Goal: Find specific page/section: Find specific page/section

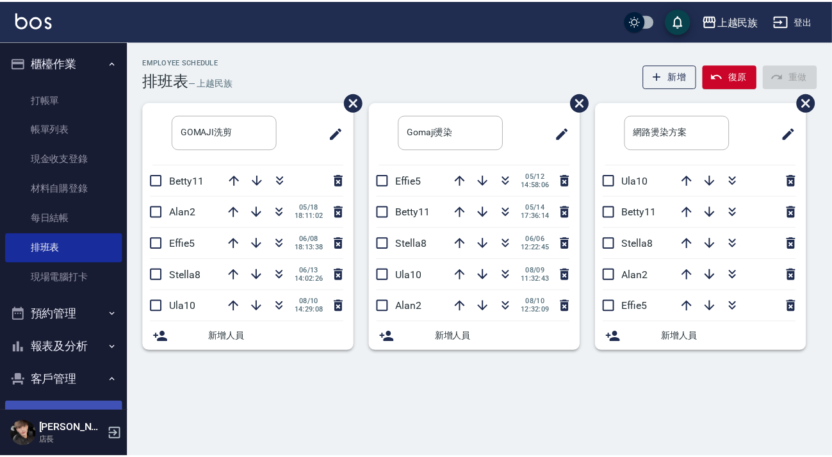
scroll to position [116, 0]
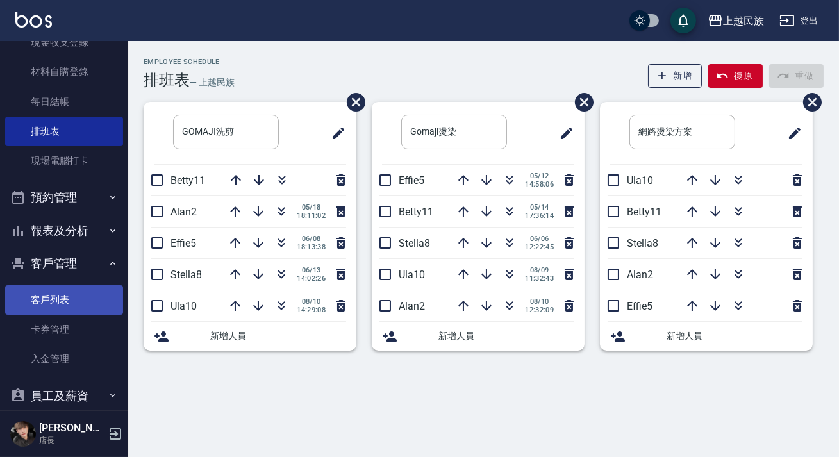
click at [63, 290] on link "客戶列表" at bounding box center [64, 299] width 118 height 29
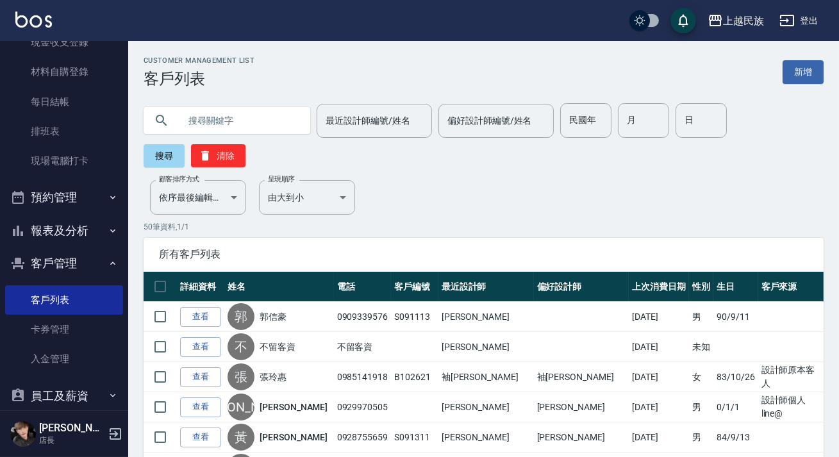
click at [228, 114] on input "text" at bounding box center [239, 120] width 120 height 35
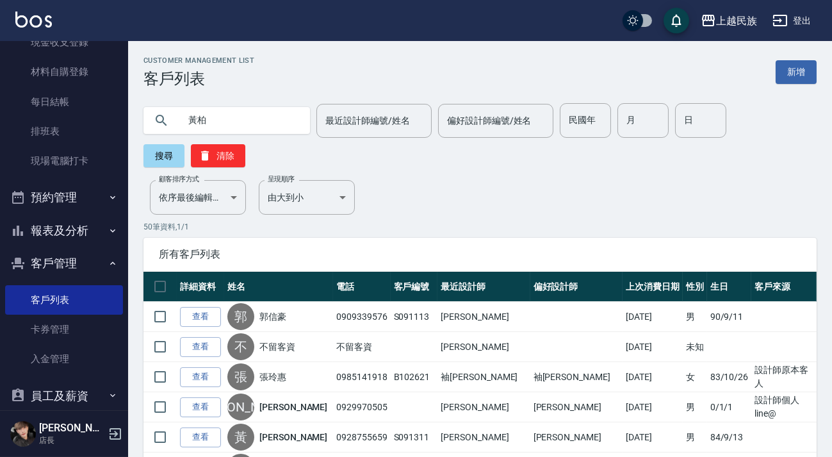
type input "黃柏"
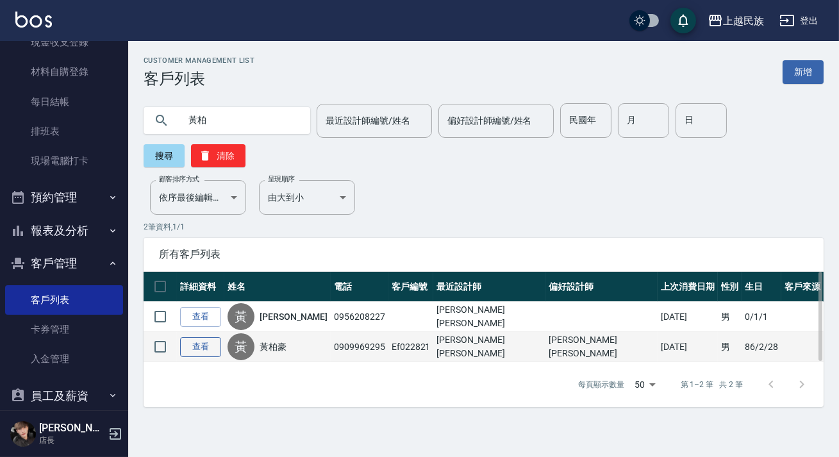
click at [213, 349] on link "查看" at bounding box center [200, 347] width 41 height 20
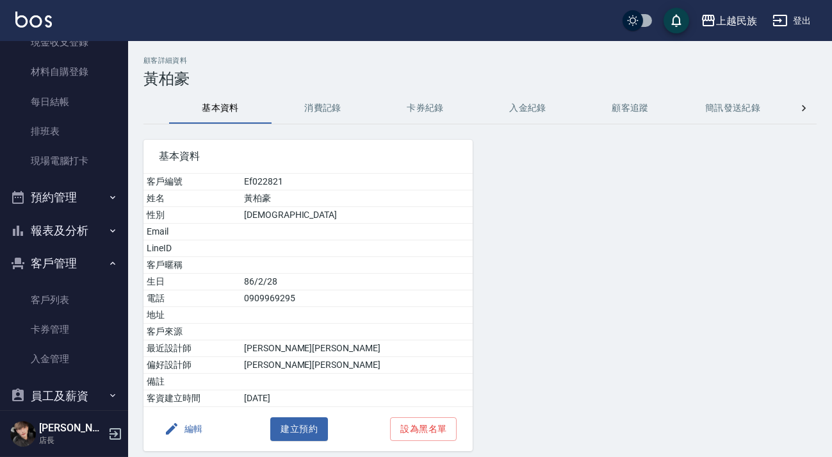
click at [327, 113] on button "消費記錄" at bounding box center [323, 108] width 103 height 31
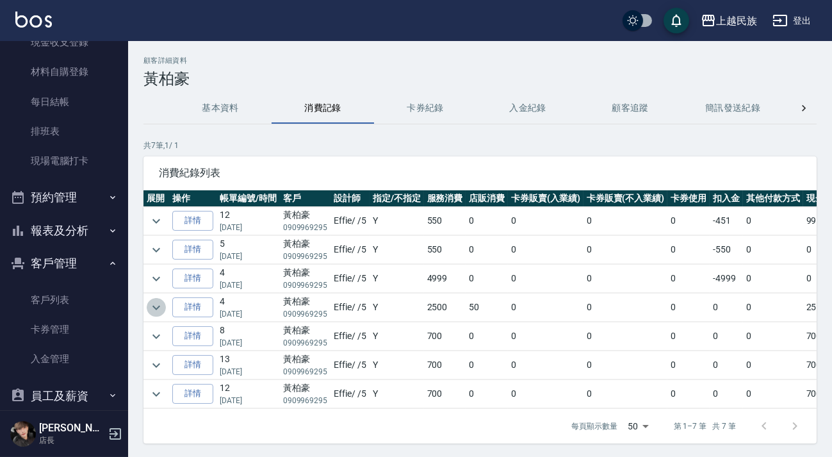
click at [163, 307] on icon "expand row" at bounding box center [156, 307] width 15 height 15
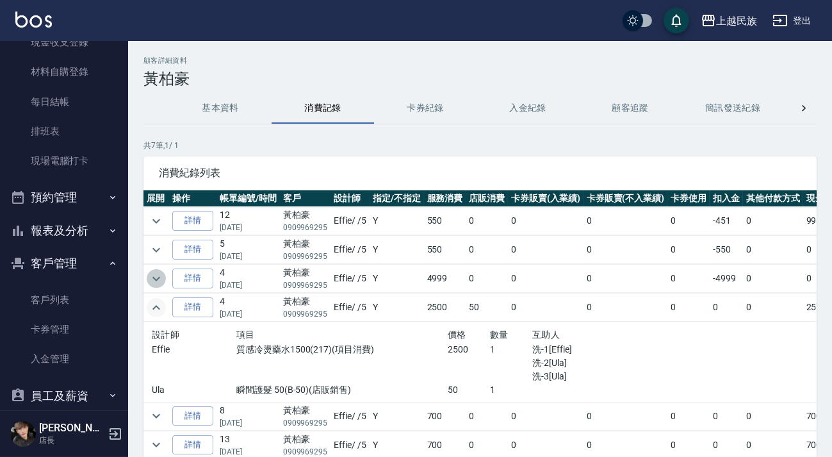
click at [158, 281] on icon "expand row" at bounding box center [156, 278] width 15 height 15
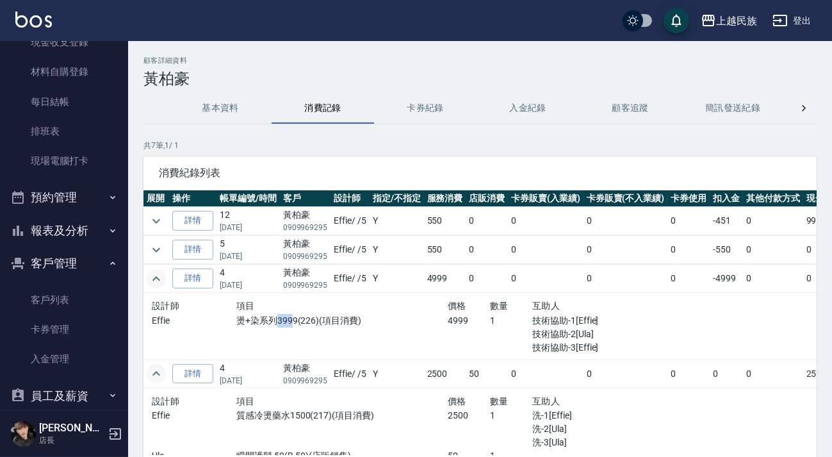
drag, startPoint x: 273, startPoint y: 318, endPoint x: 288, endPoint y: 318, distance: 14.7
click at [288, 318] on p "燙+染系列3999(226)(項目消費)" at bounding box center [341, 320] width 211 height 13
click at [213, 108] on button "基本資料" at bounding box center [220, 108] width 103 height 31
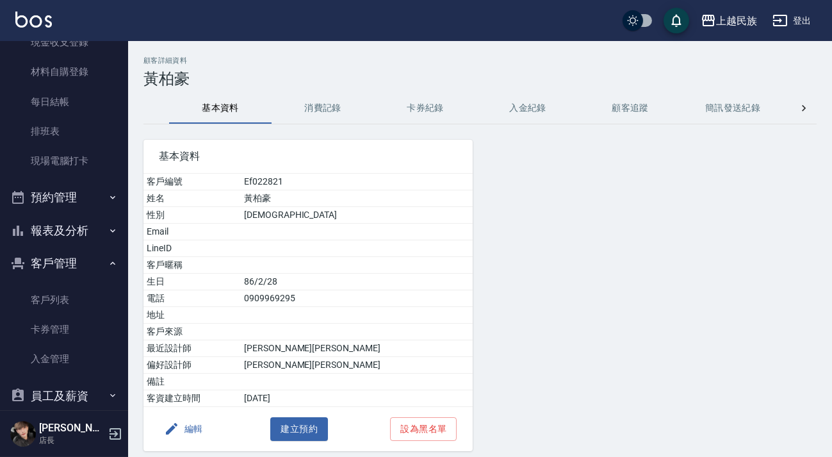
click at [88, 181] on ul "客戶列表 卡券管理 入金管理" at bounding box center [64, 72] width 118 height 218
click at [81, 292] on link "客戶列表" at bounding box center [64, 299] width 118 height 29
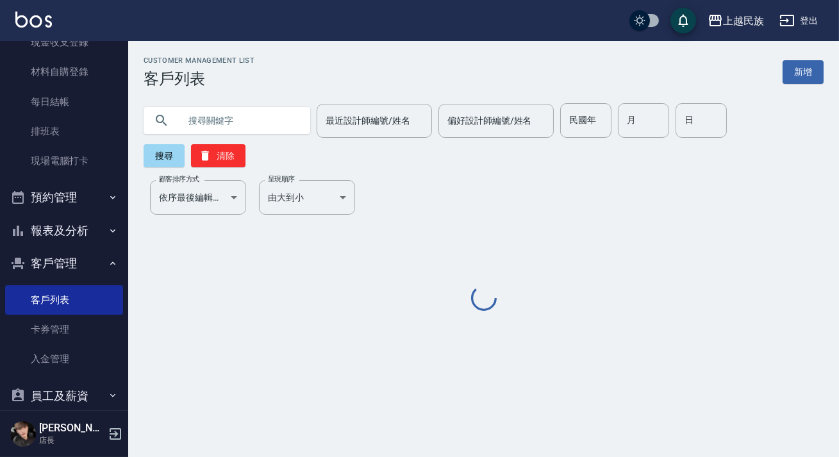
click at [247, 115] on input "text" at bounding box center [239, 120] width 120 height 35
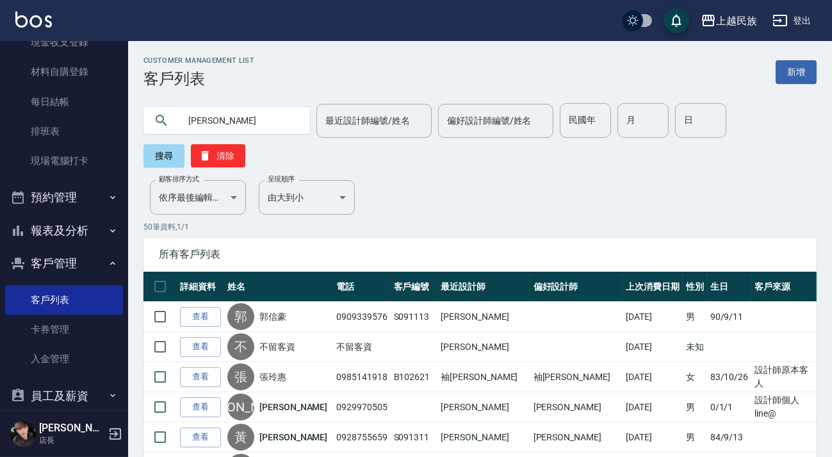
type input "[PERSON_NAME]"
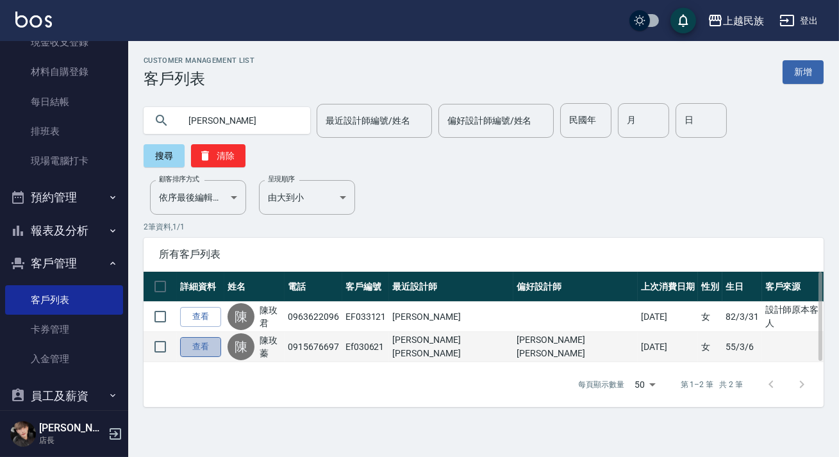
click at [206, 337] on link "查看" at bounding box center [200, 347] width 41 height 20
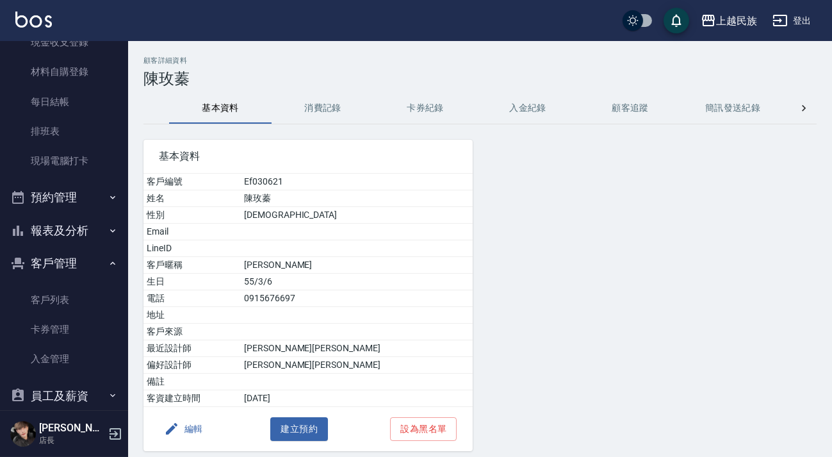
click at [303, 115] on button "消費記錄" at bounding box center [323, 108] width 103 height 31
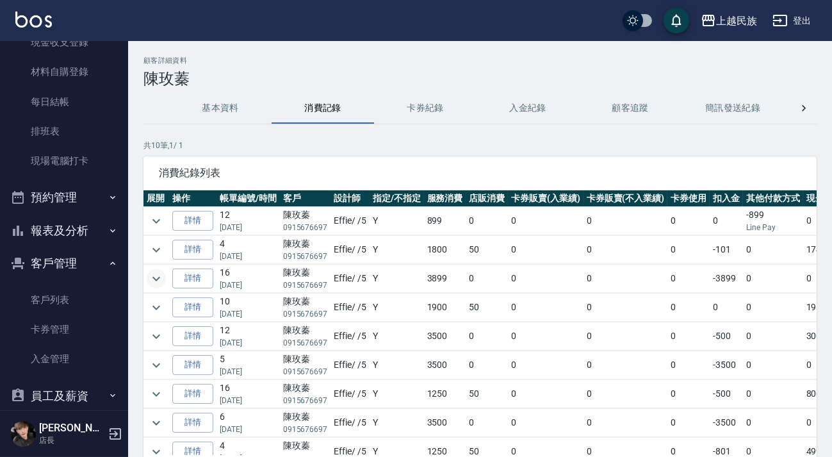
click at [160, 281] on icon "expand row" at bounding box center [156, 278] width 15 height 15
